Goal: Task Accomplishment & Management: Complete application form

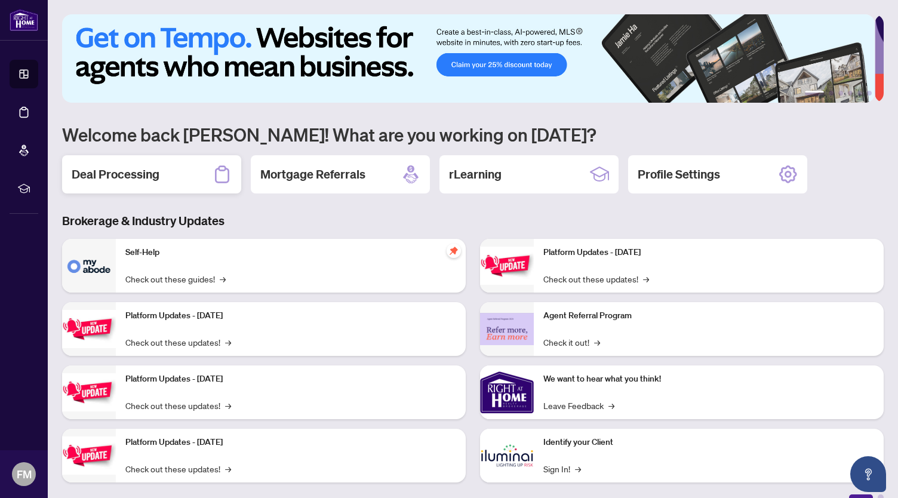
click at [140, 171] on h2 "Deal Processing" at bounding box center [116, 174] width 88 height 17
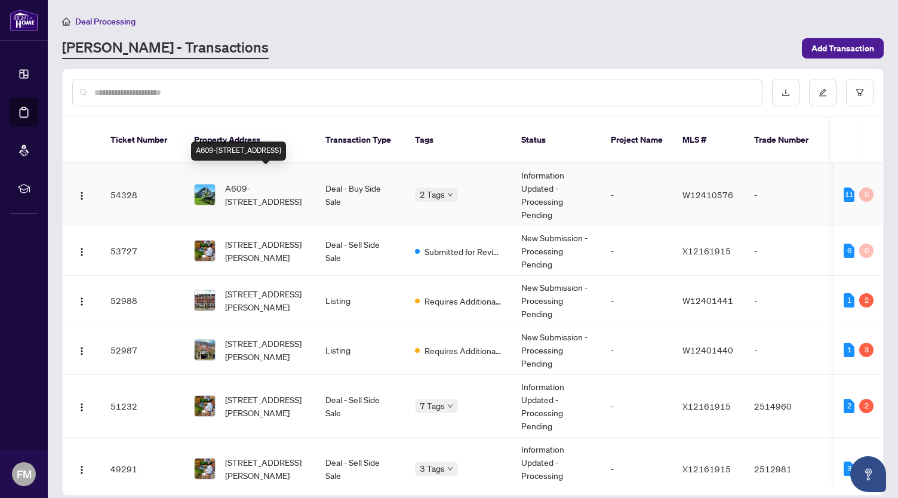
click at [278, 184] on span "A609-[STREET_ADDRESS]" at bounding box center [265, 194] width 81 height 26
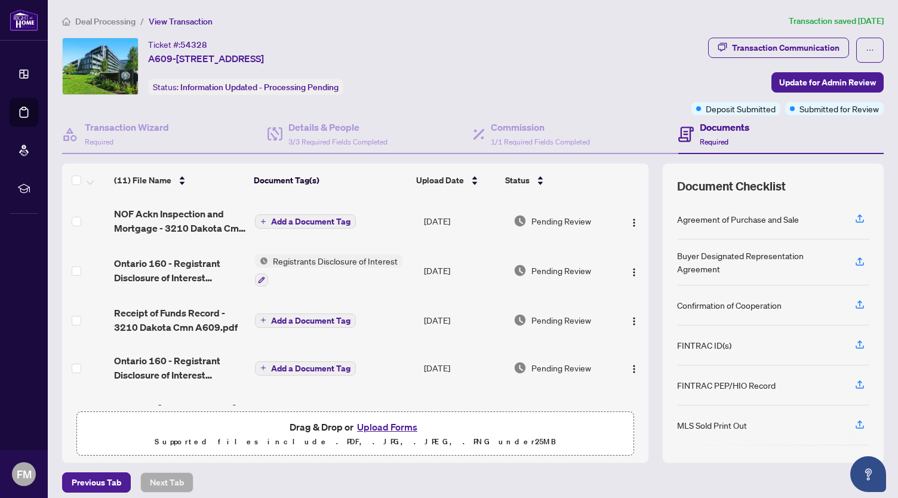
click at [369, 426] on button "Upload Forms" at bounding box center [386, 427] width 67 height 16
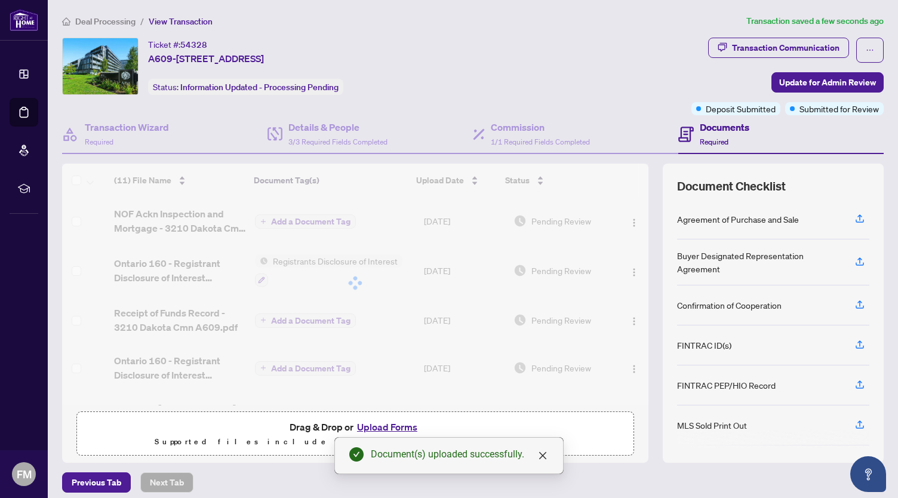
click at [389, 427] on button "Upload Forms" at bounding box center [386, 427] width 67 height 16
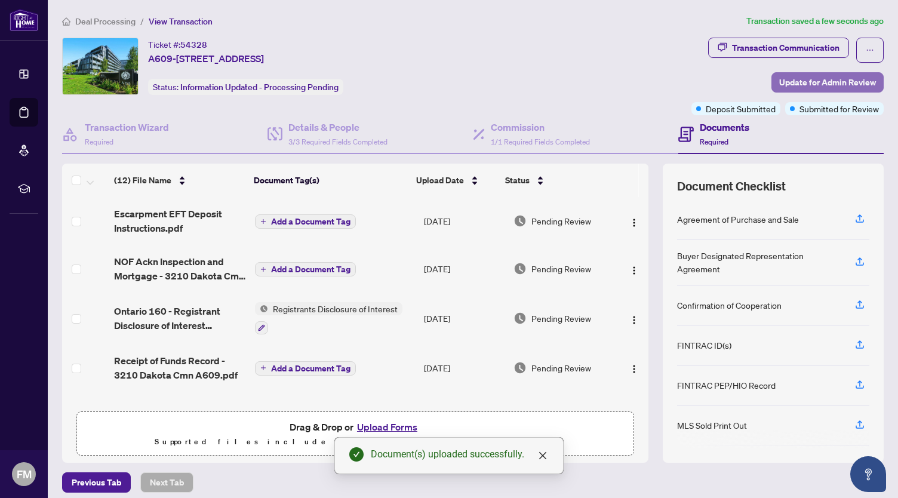
click at [835, 78] on span "Update for Admin Review" at bounding box center [827, 82] width 97 height 19
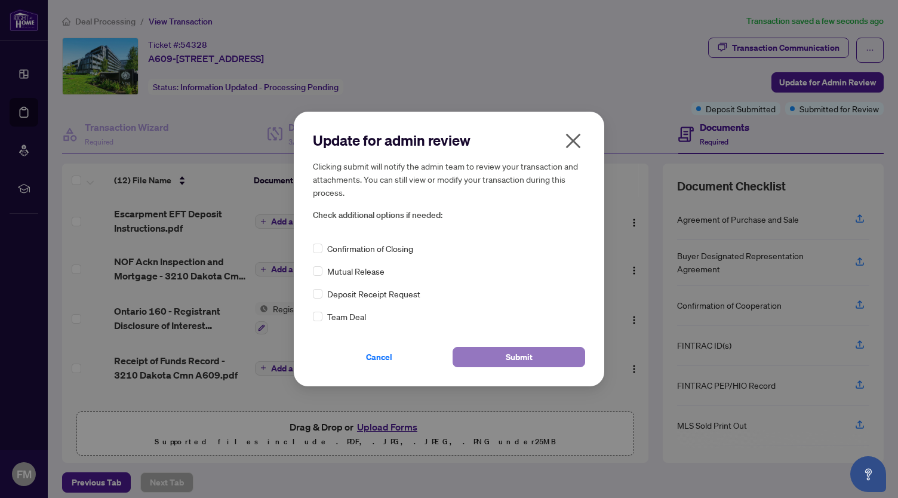
click at [512, 356] on span "Submit" at bounding box center [519, 356] width 27 height 19
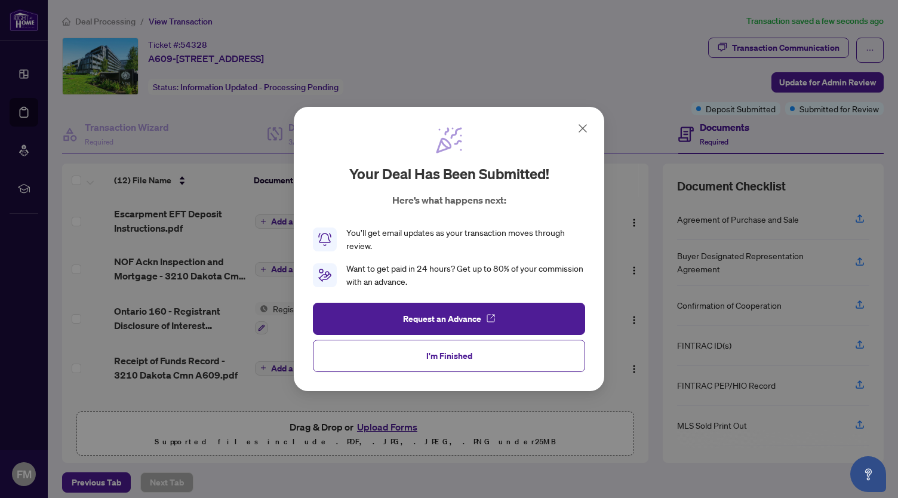
click at [590, 128] on div "Your deal has been submitted! Here’s what happens next: You’ll get email update…" at bounding box center [449, 249] width 310 height 284
click at [585, 128] on icon at bounding box center [582, 128] width 14 height 14
